Goal: Book appointment/travel/reservation

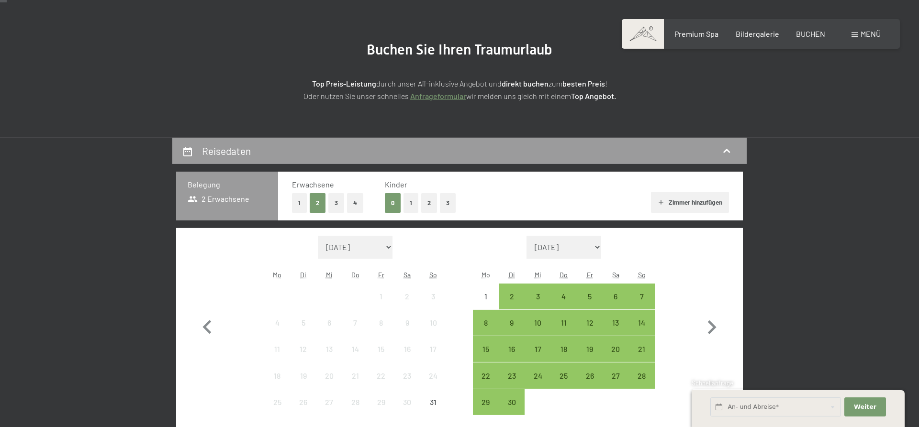
scroll to position [98, 0]
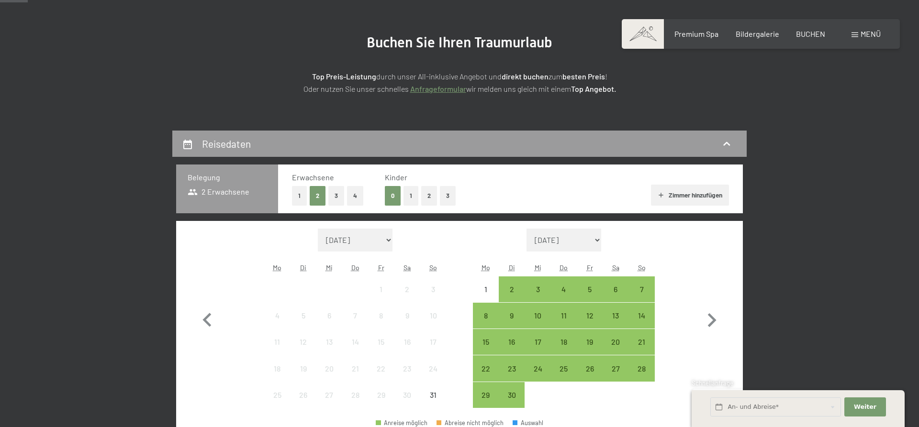
click at [334, 196] on button "3" at bounding box center [336, 196] width 16 height 20
click at [408, 193] on button "1" at bounding box center [410, 196] width 15 height 20
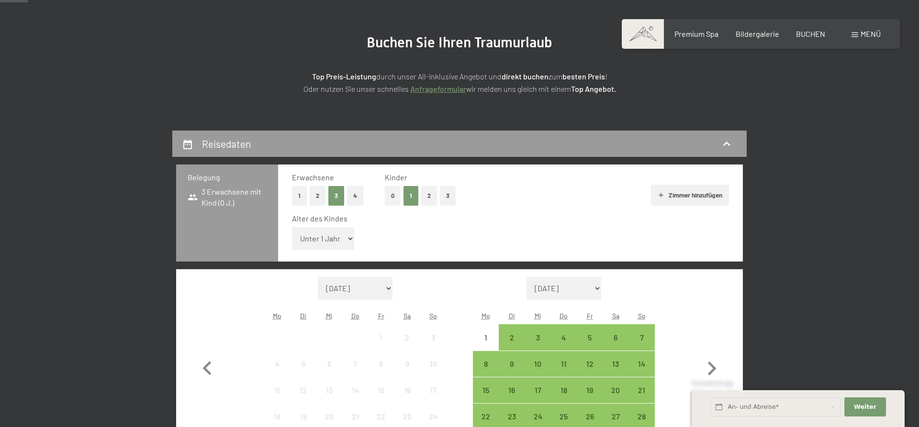
select select "16"
click option "16 Jahre" at bounding box center [0, 0] width 0 height 0
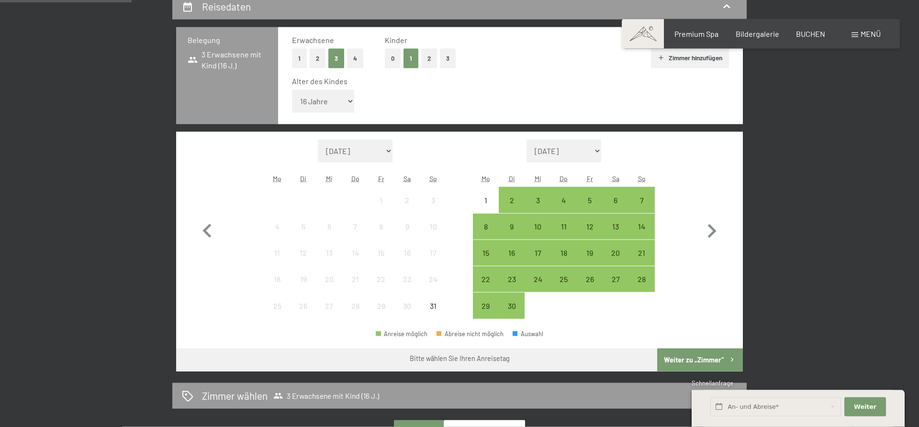
scroll to position [244, 0]
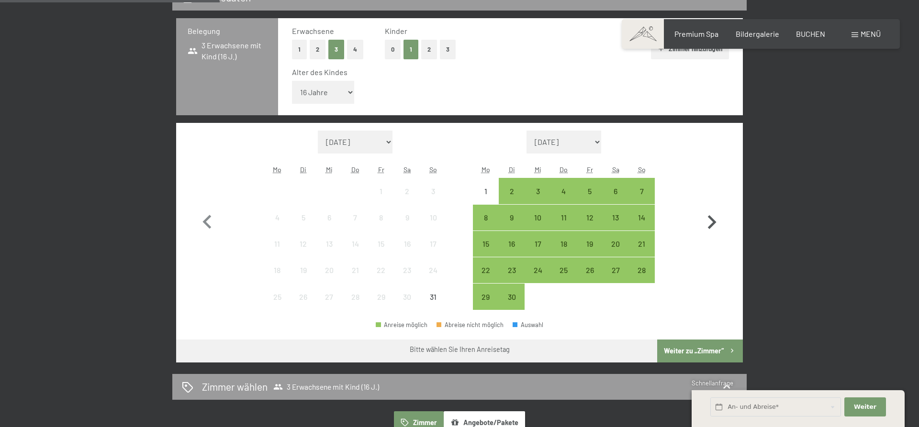
click at [711, 219] on icon "button" at bounding box center [712, 222] width 9 height 14
select select "[DATE]"
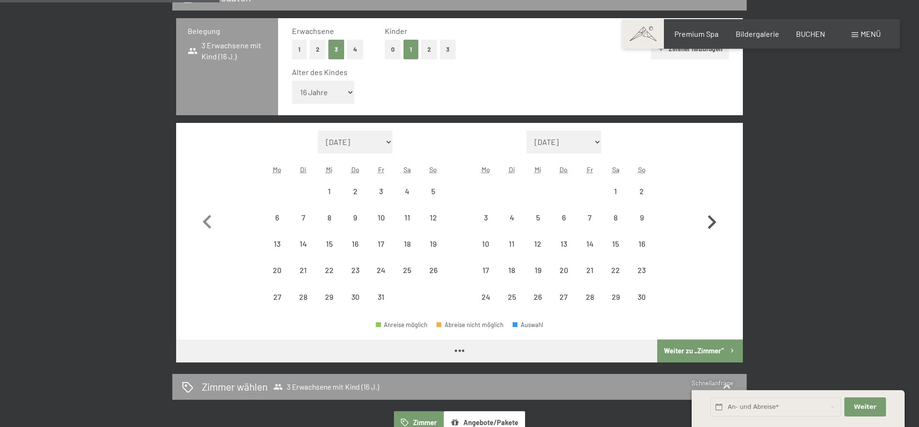
click at [711, 219] on icon "button" at bounding box center [712, 222] width 9 height 14
select select "[DATE]"
click at [712, 220] on icon "button" at bounding box center [712, 222] width 9 height 14
select select "[DATE]"
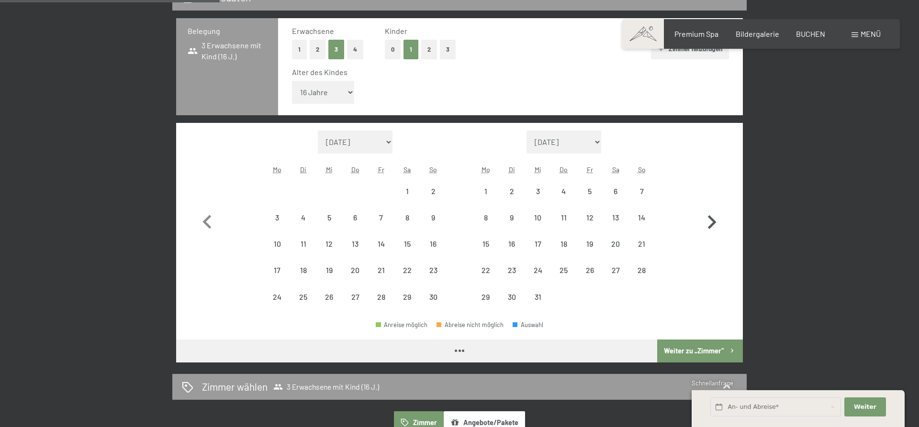
select select "[DATE]"
click at [712, 220] on icon "button" at bounding box center [712, 222] width 9 height 14
select select "[DATE]"
click at [712, 220] on icon "button" at bounding box center [712, 222] width 9 height 14
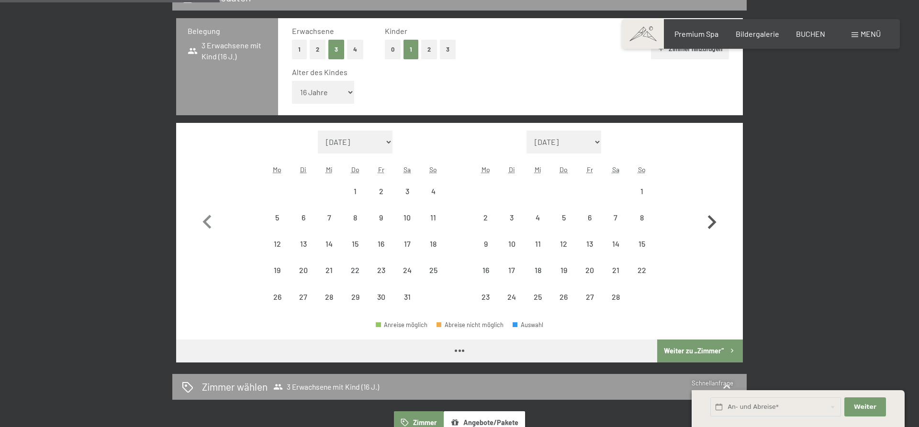
select select "[DATE]"
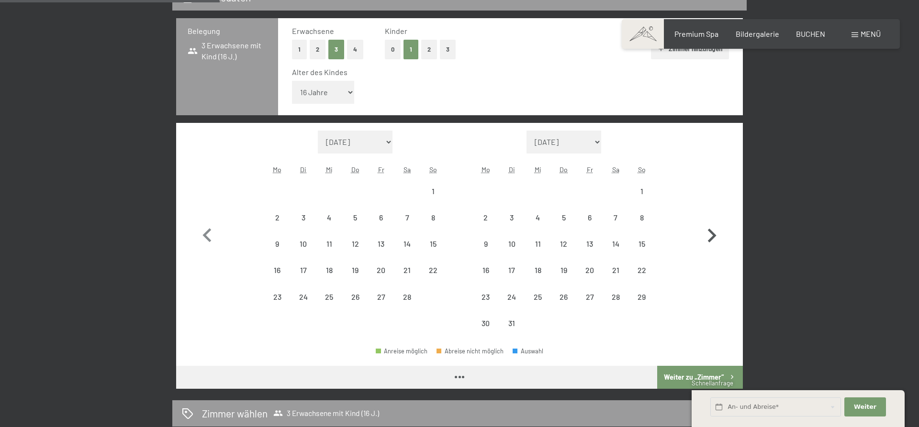
select select "[DATE]"
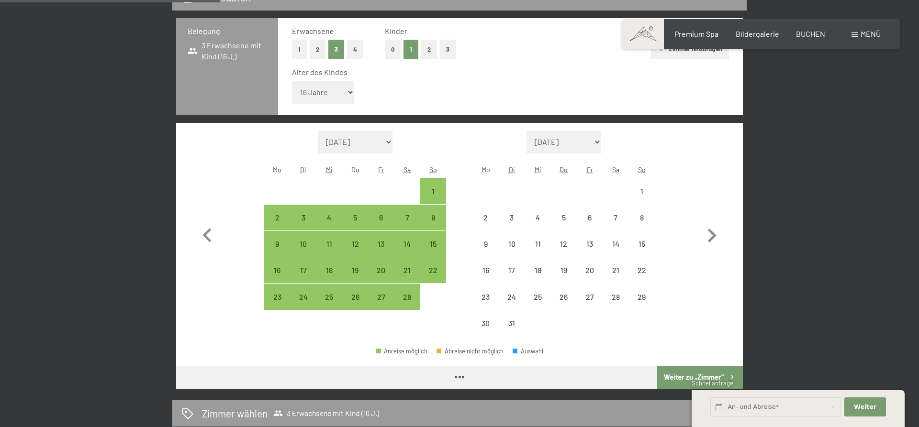
select select "[DATE]"
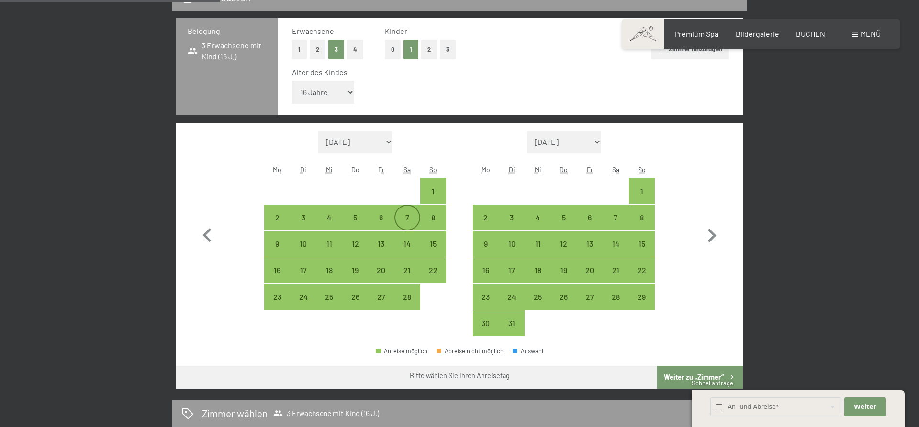
click at [408, 220] on div "7" at bounding box center [407, 226] width 24 height 24
select select "[DATE]"
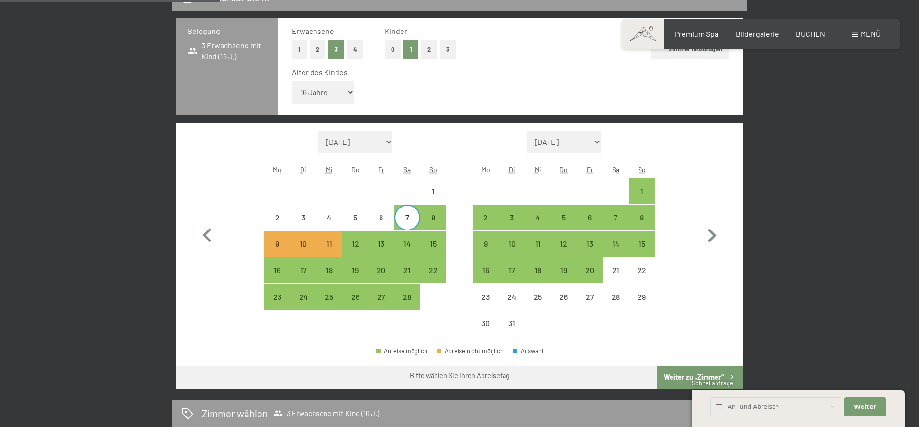
click at [408, 243] on span "Einwilligung Marketing*" at bounding box center [407, 242] width 79 height 10
click at [363, 243] on input "Einwilligung Marketing*" at bounding box center [358, 242] width 10 height 10
click at [404, 245] on span "Einwilligung Marketing*" at bounding box center [407, 242] width 79 height 10
click at [363, 245] on input "Einwilligung Marketing*" at bounding box center [358, 242] width 10 height 10
click at [405, 245] on span "Einwilligung Marketing*" at bounding box center [407, 242] width 79 height 10
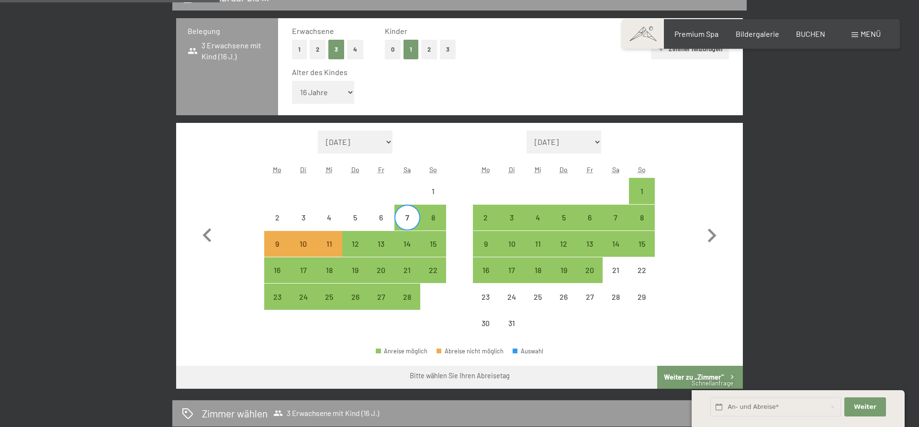
click at [363, 245] on input "Einwilligung Marketing*" at bounding box center [358, 242] width 10 height 10
click at [405, 245] on span "Einwilligung Marketing*" at bounding box center [407, 242] width 79 height 10
click at [363, 245] on input "Einwilligung Marketing*" at bounding box center [358, 242] width 10 height 10
checkbox input "false"
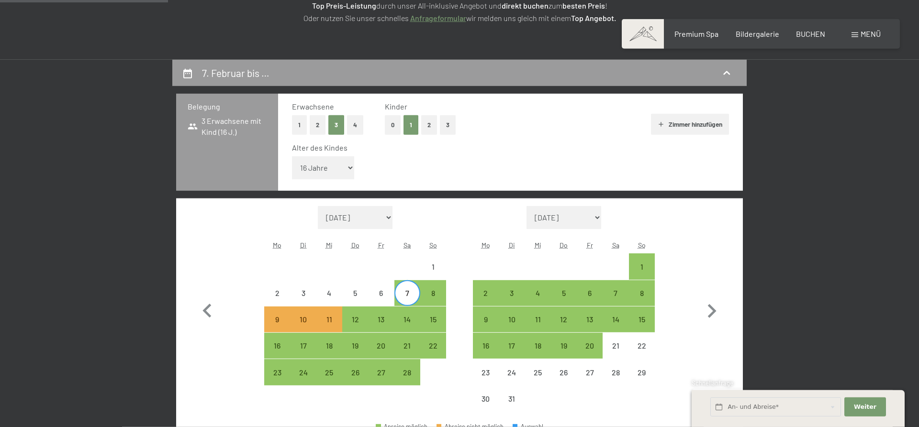
scroll to position [195, 0]
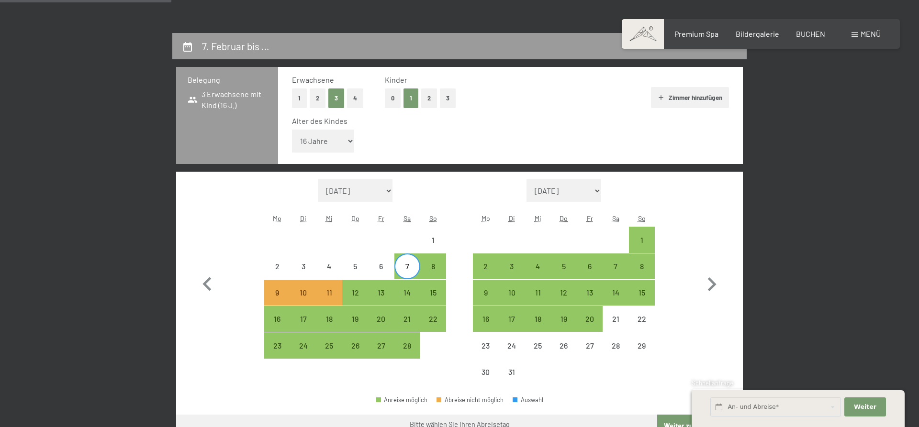
click at [409, 268] on div "7" at bounding box center [407, 275] width 24 height 24
select select "[DATE]"
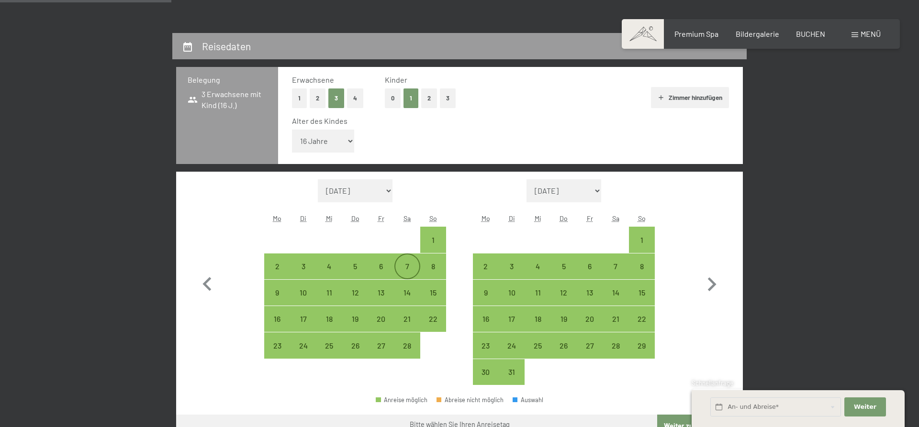
click at [406, 268] on div "7" at bounding box center [407, 275] width 24 height 24
select select "[DATE]"
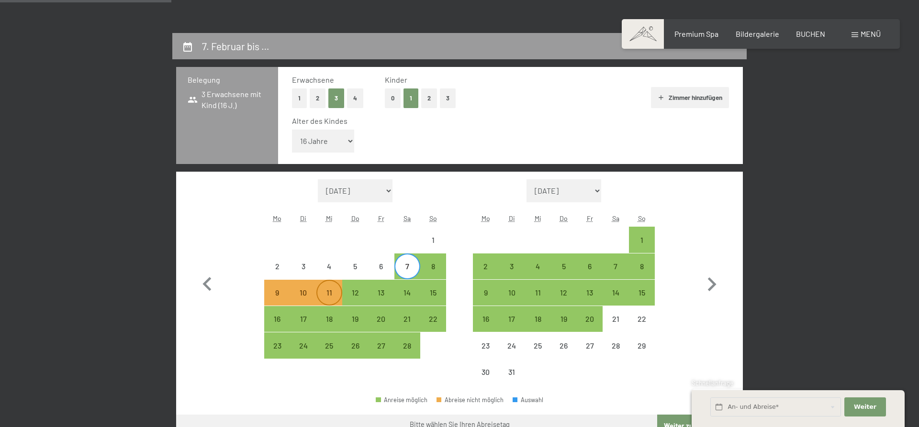
click at [332, 295] on div "11" at bounding box center [329, 301] width 24 height 24
select select "[DATE]"
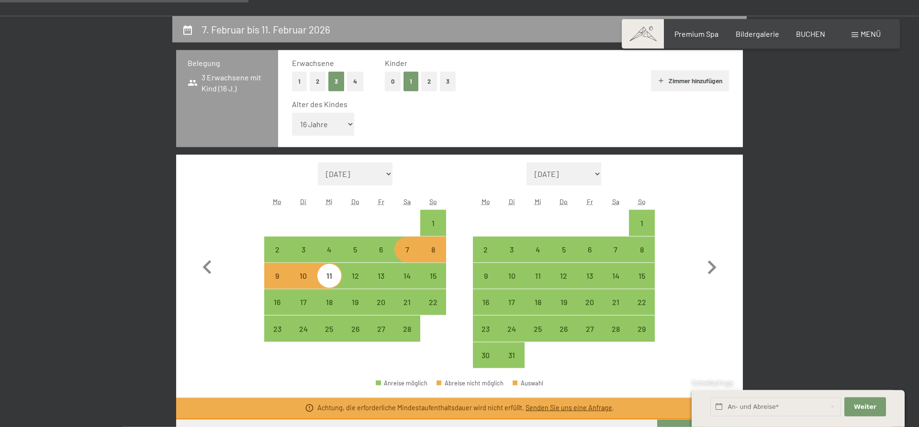
scroll to position [98, 0]
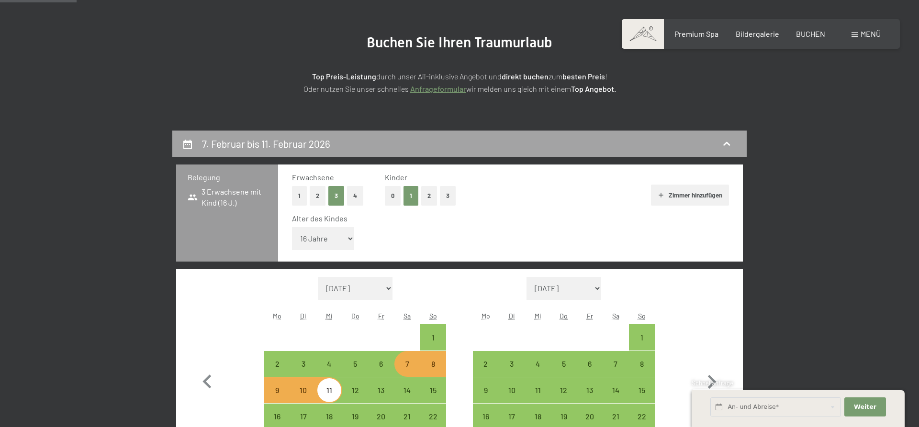
click at [725, 143] on icon at bounding box center [726, 144] width 7 height 4
select select "[DATE]"
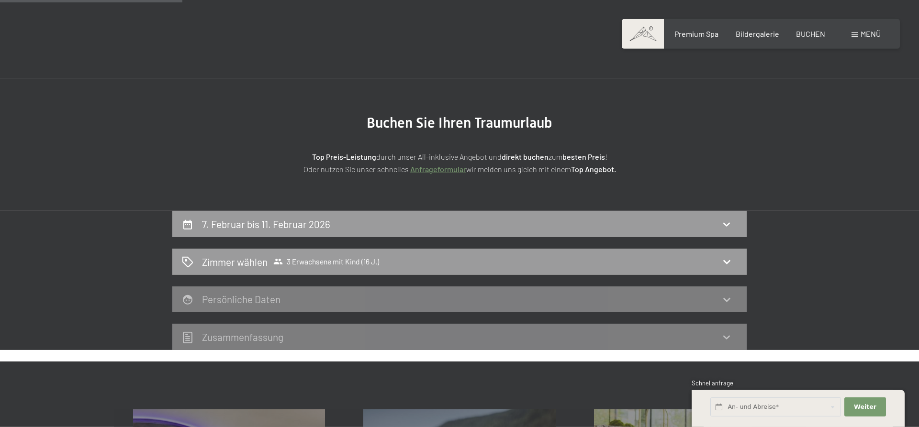
scroll to position [0, 0]
